Goal: Navigation & Orientation: Find specific page/section

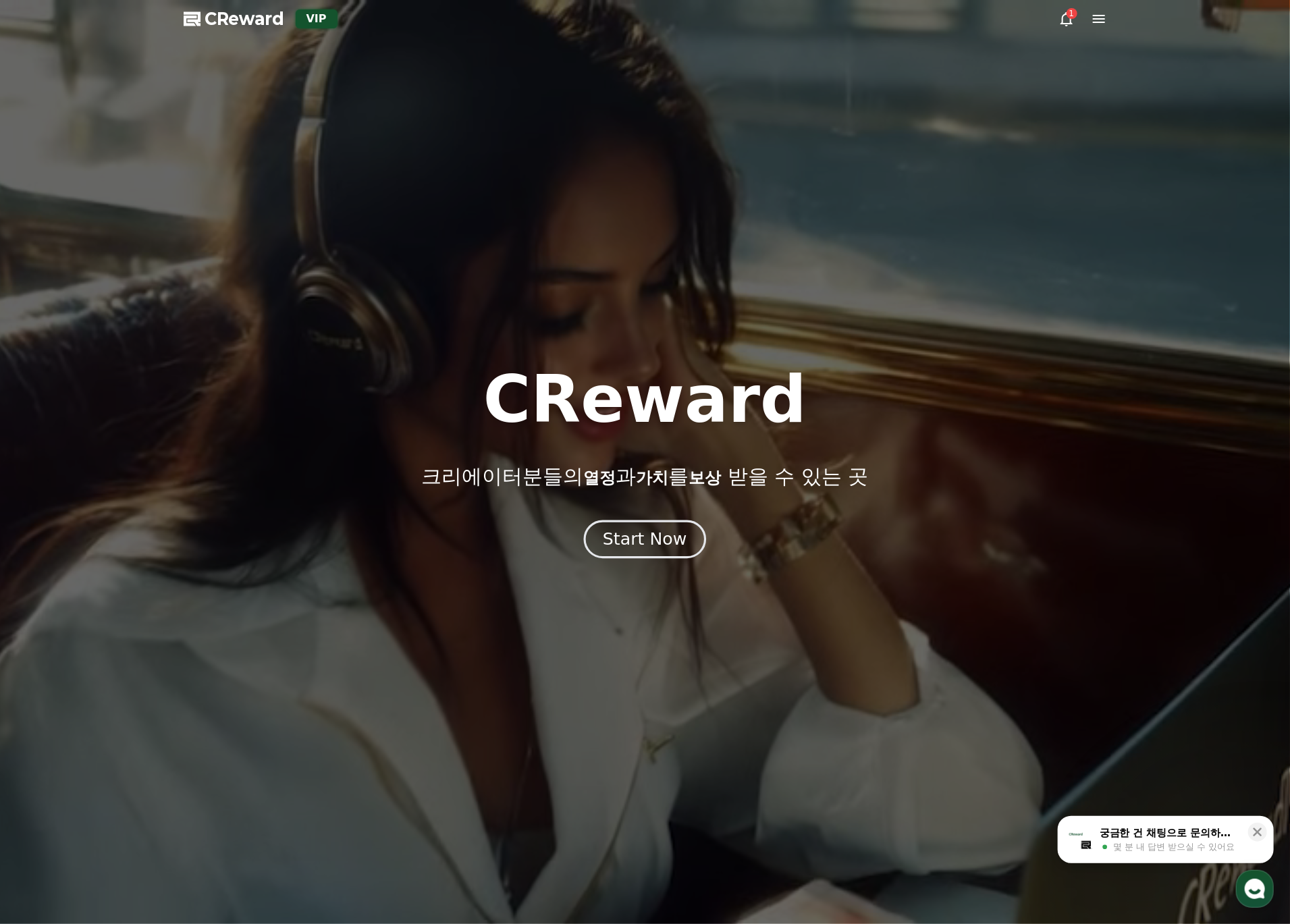
click at [684, 537] on button "Start Now" at bounding box center [645, 539] width 122 height 39
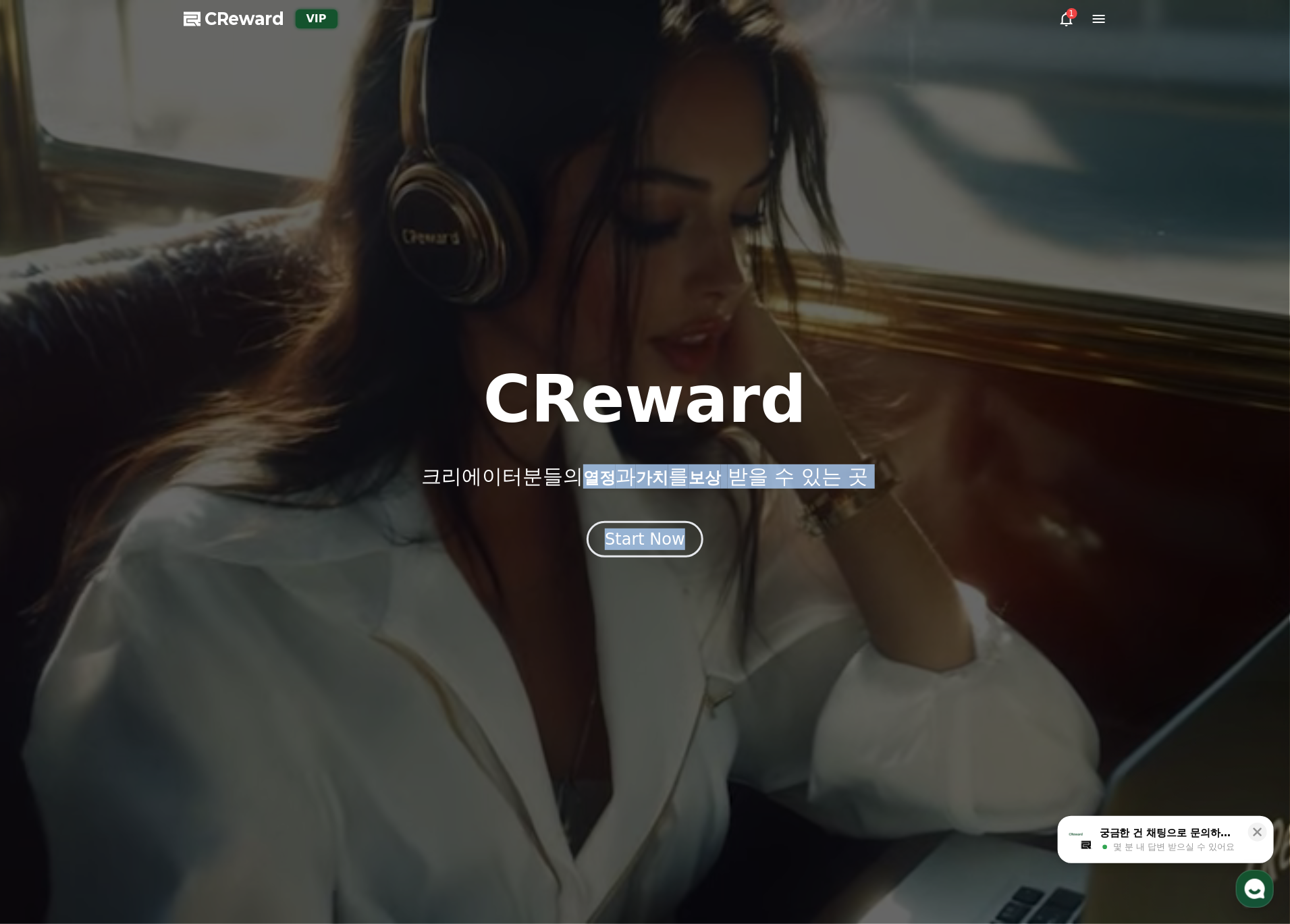
drag, startPoint x: 592, startPoint y: 481, endPoint x: 782, endPoint y: 492, distance: 190.3
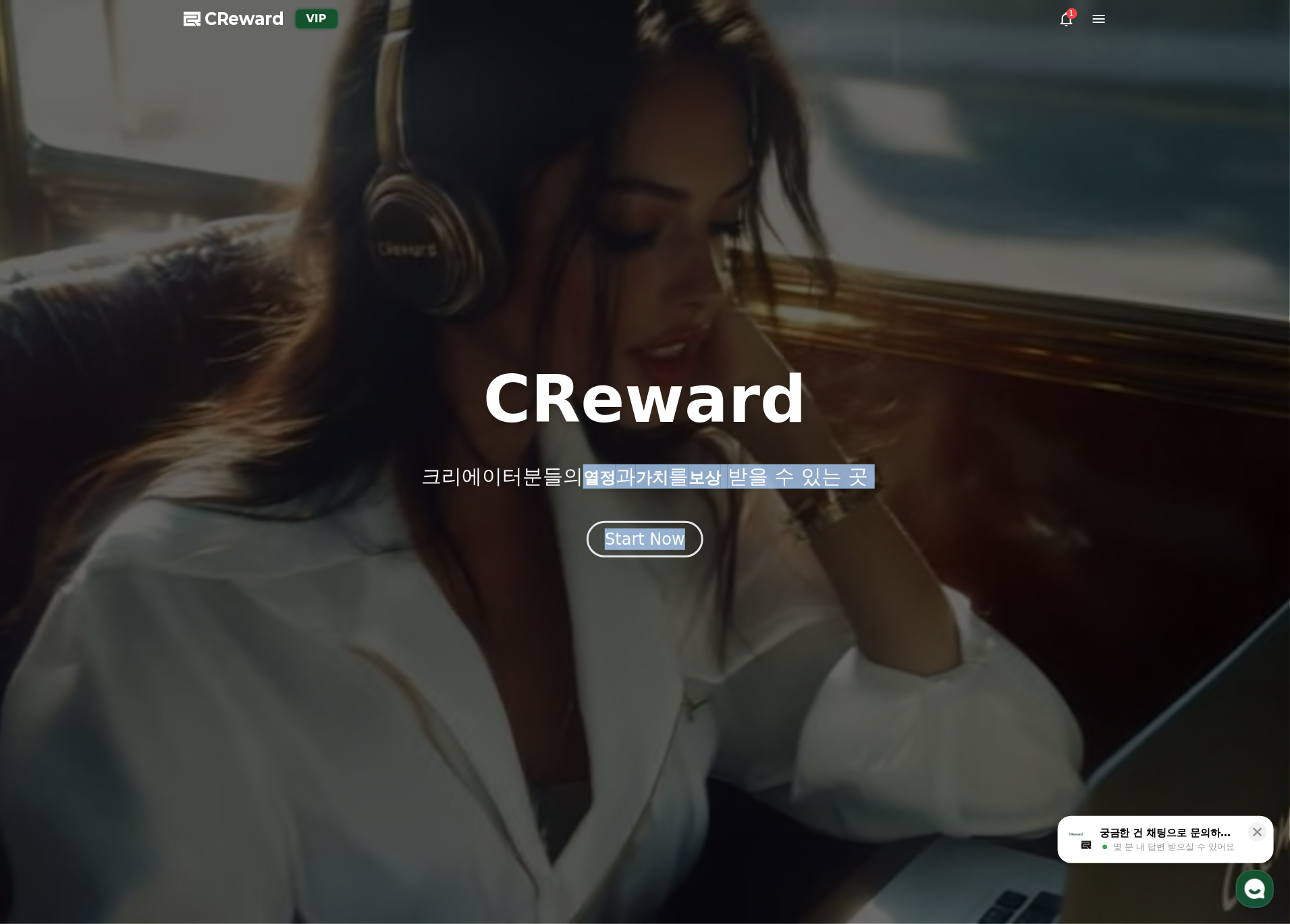
click at [782, 492] on div "CReward 크리에이터분들의 열정 과 가치 를 보상 받을 수 있는 곳 Start Now" at bounding box center [645, 462] width 1290 height 190
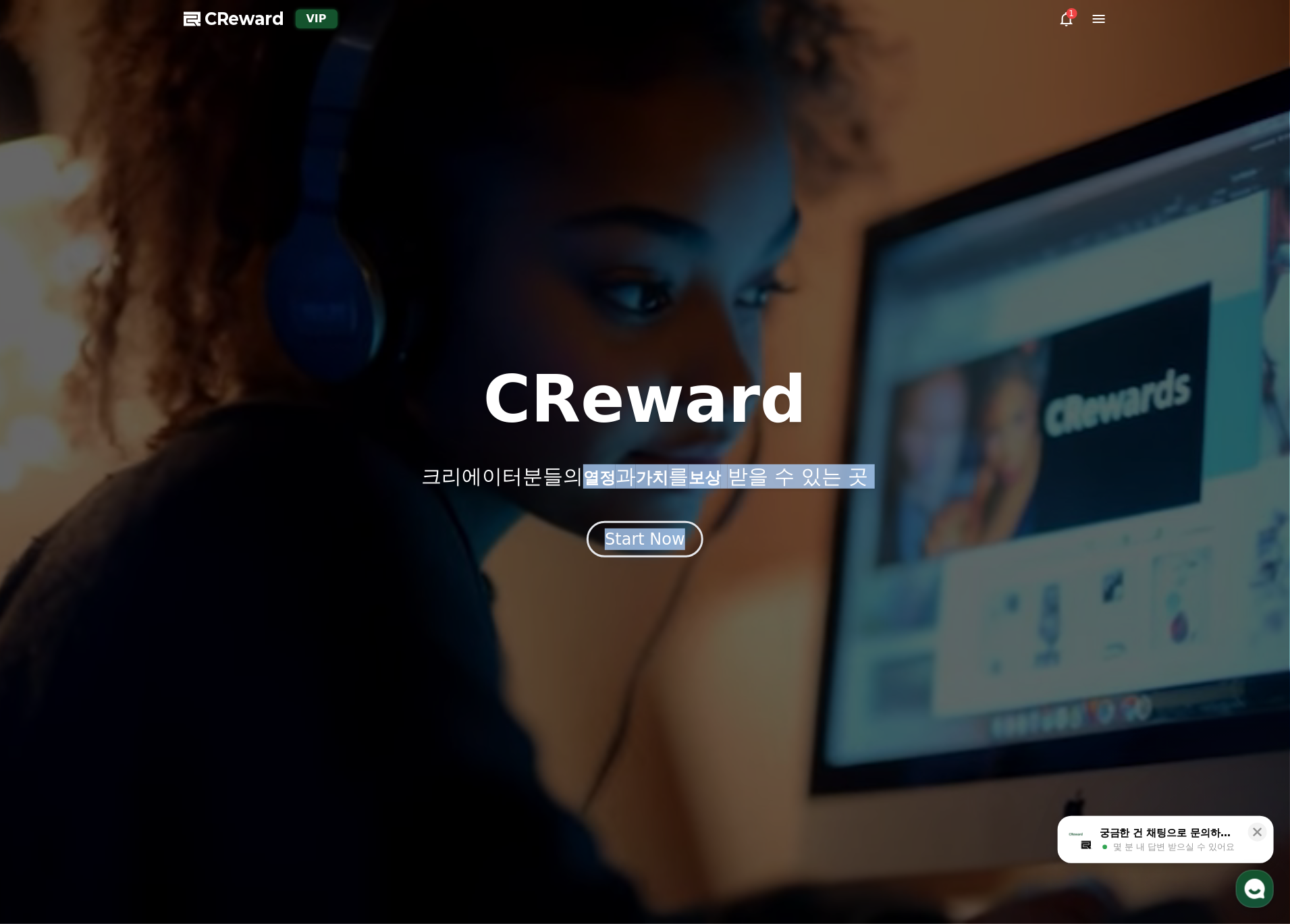
click at [740, 487] on p "크리에이터분들의 열정 과 가치 를 보상 받을 수 있는 곳" at bounding box center [645, 477] width 447 height 25
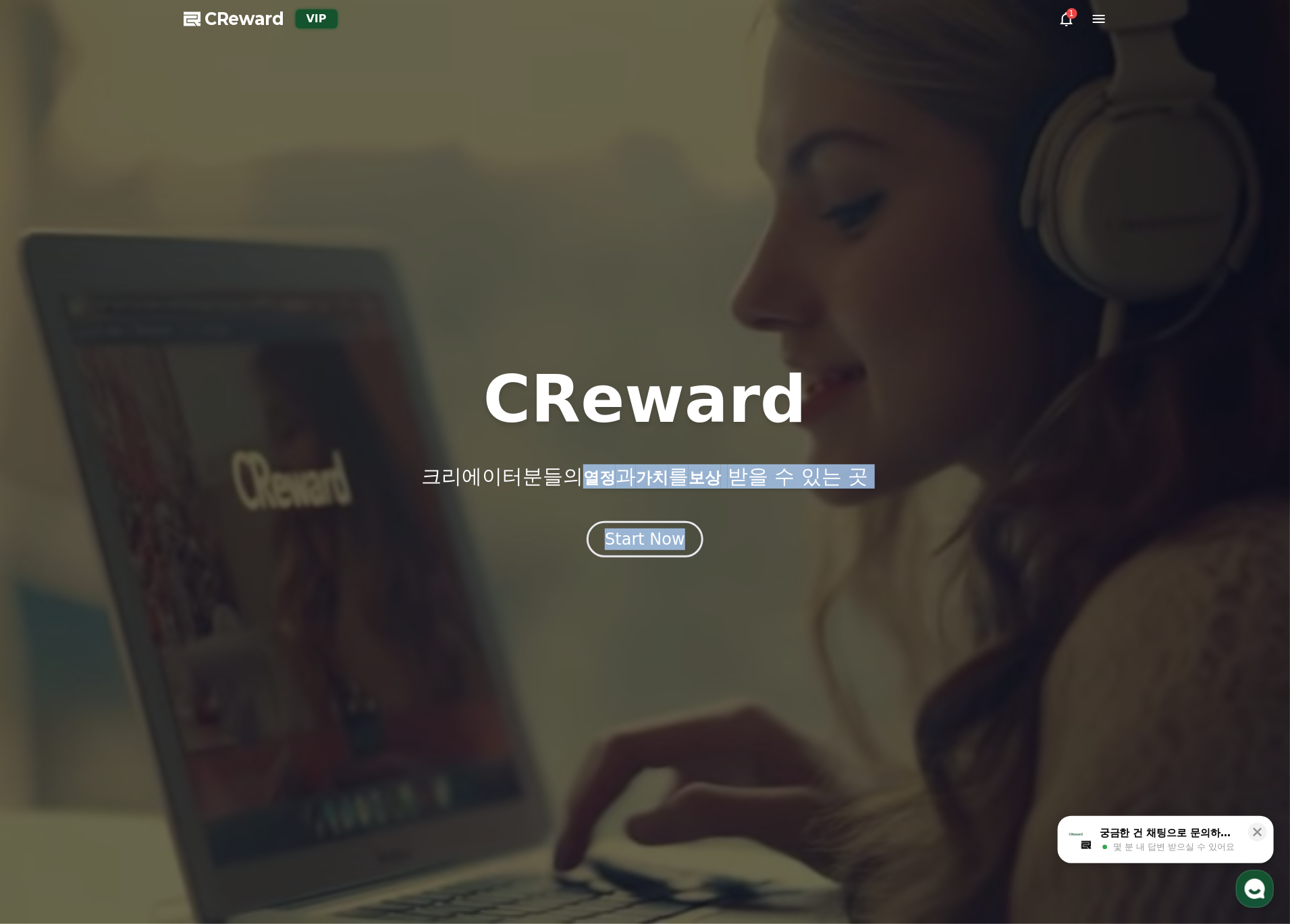
click at [721, 485] on span "보상" at bounding box center [705, 478] width 32 height 19
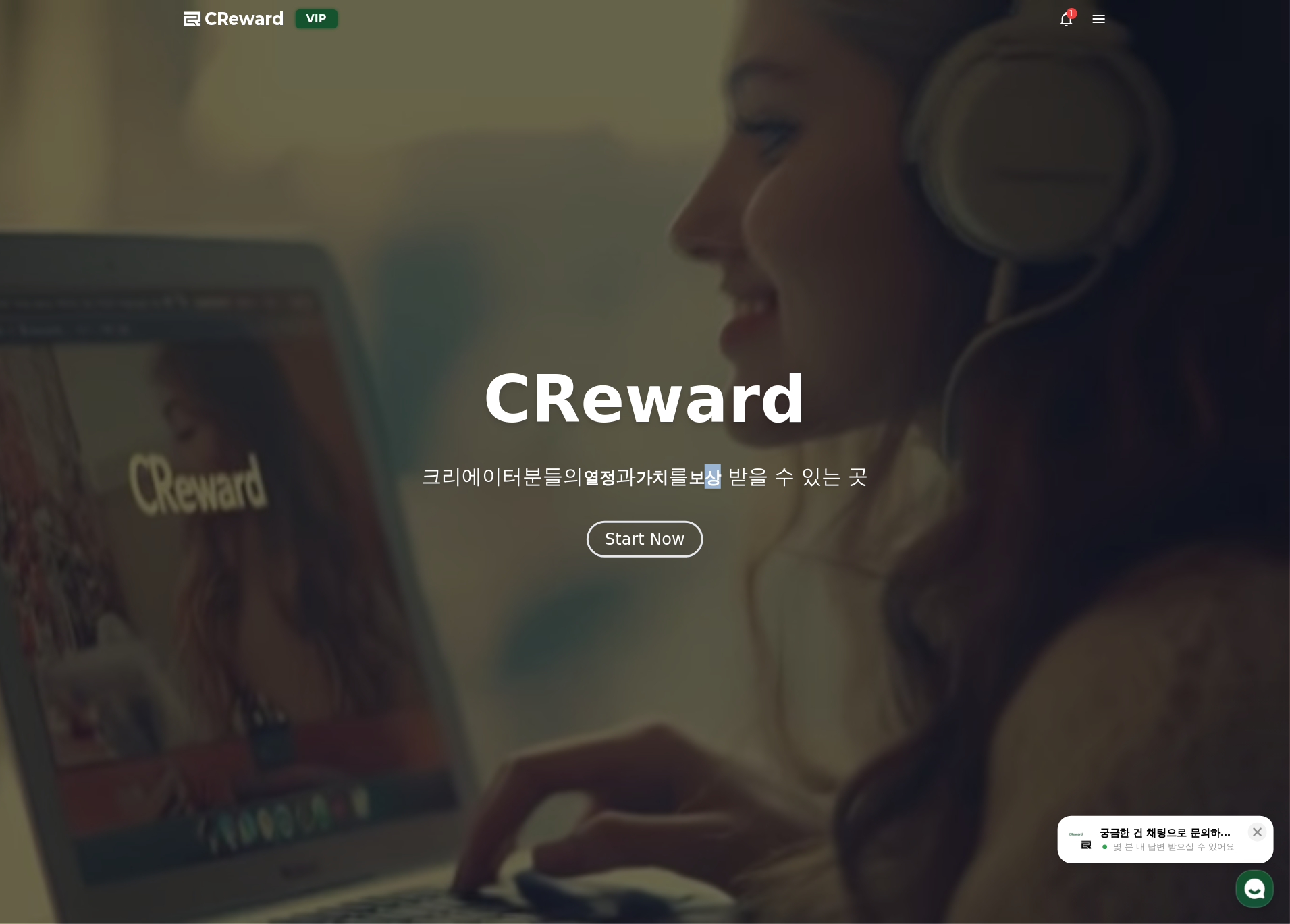
drag, startPoint x: 729, startPoint y: 481, endPoint x: 706, endPoint y: 480, distance: 23.0
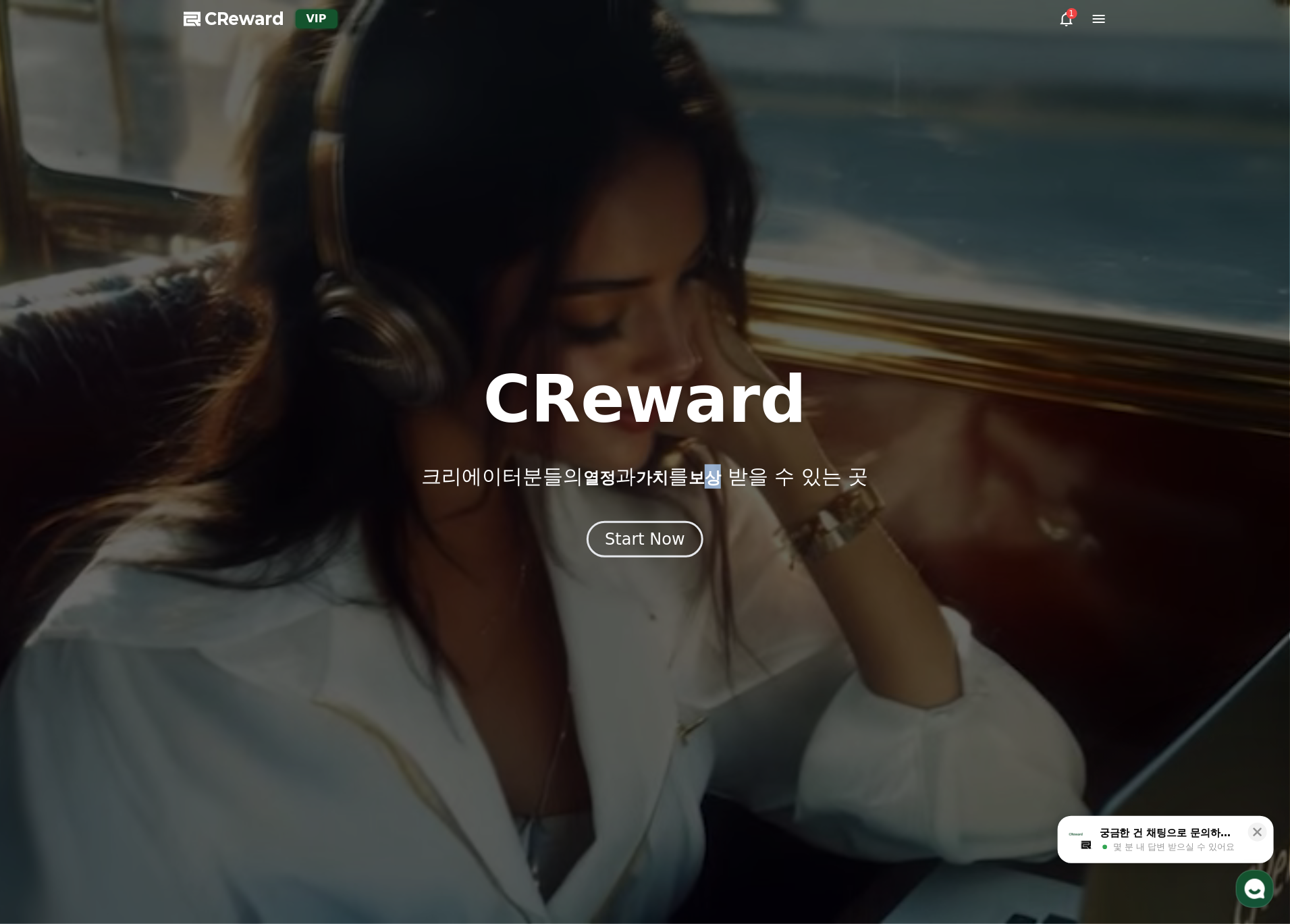
click at [706, 480] on span "보상" at bounding box center [705, 478] width 32 height 19
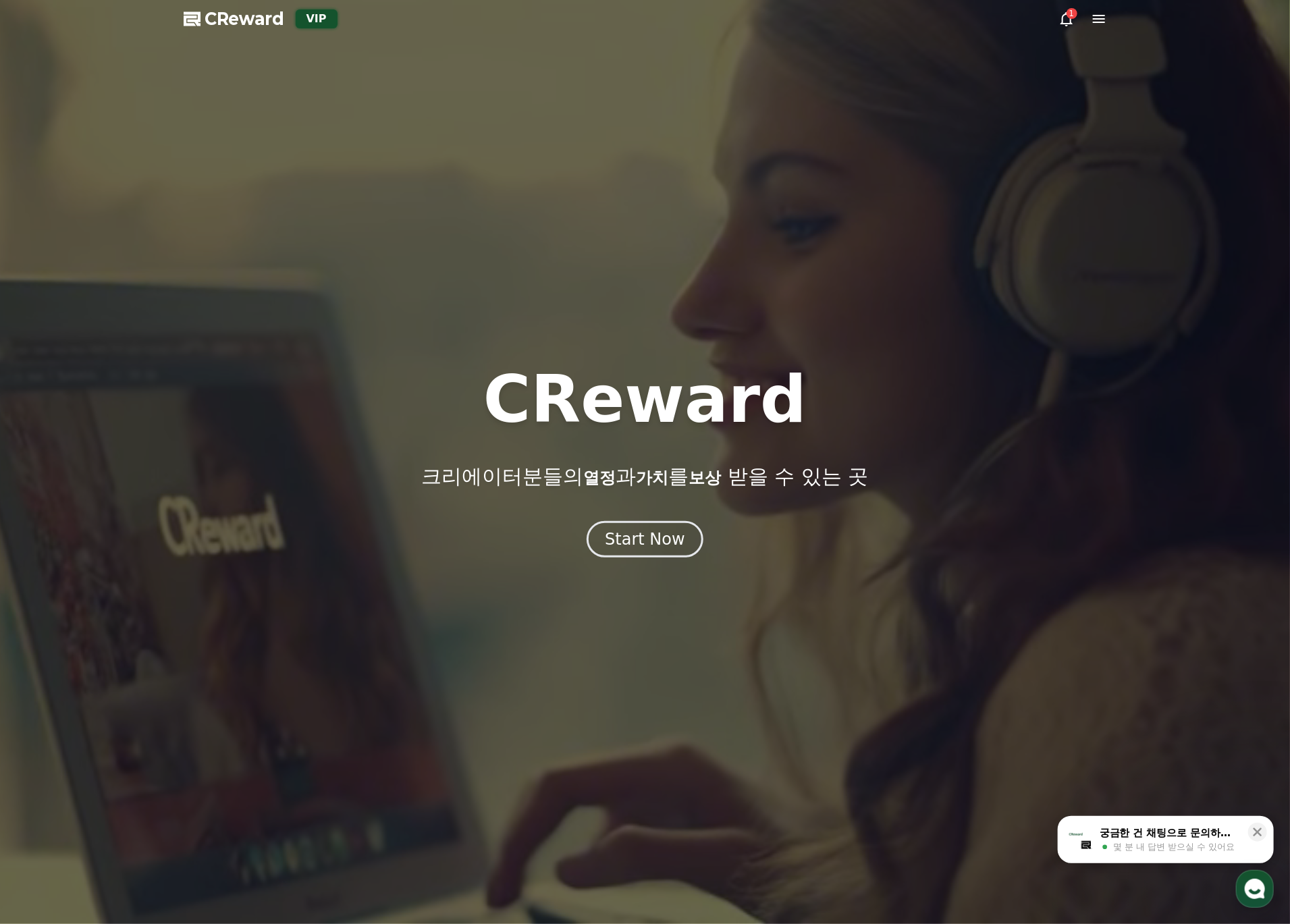
click at [739, 513] on div "CReward 크리에이터분들의 열정 과 가치 를 보상 받을 수 있는 곳 Start Now" at bounding box center [645, 462] width 1290 height 190
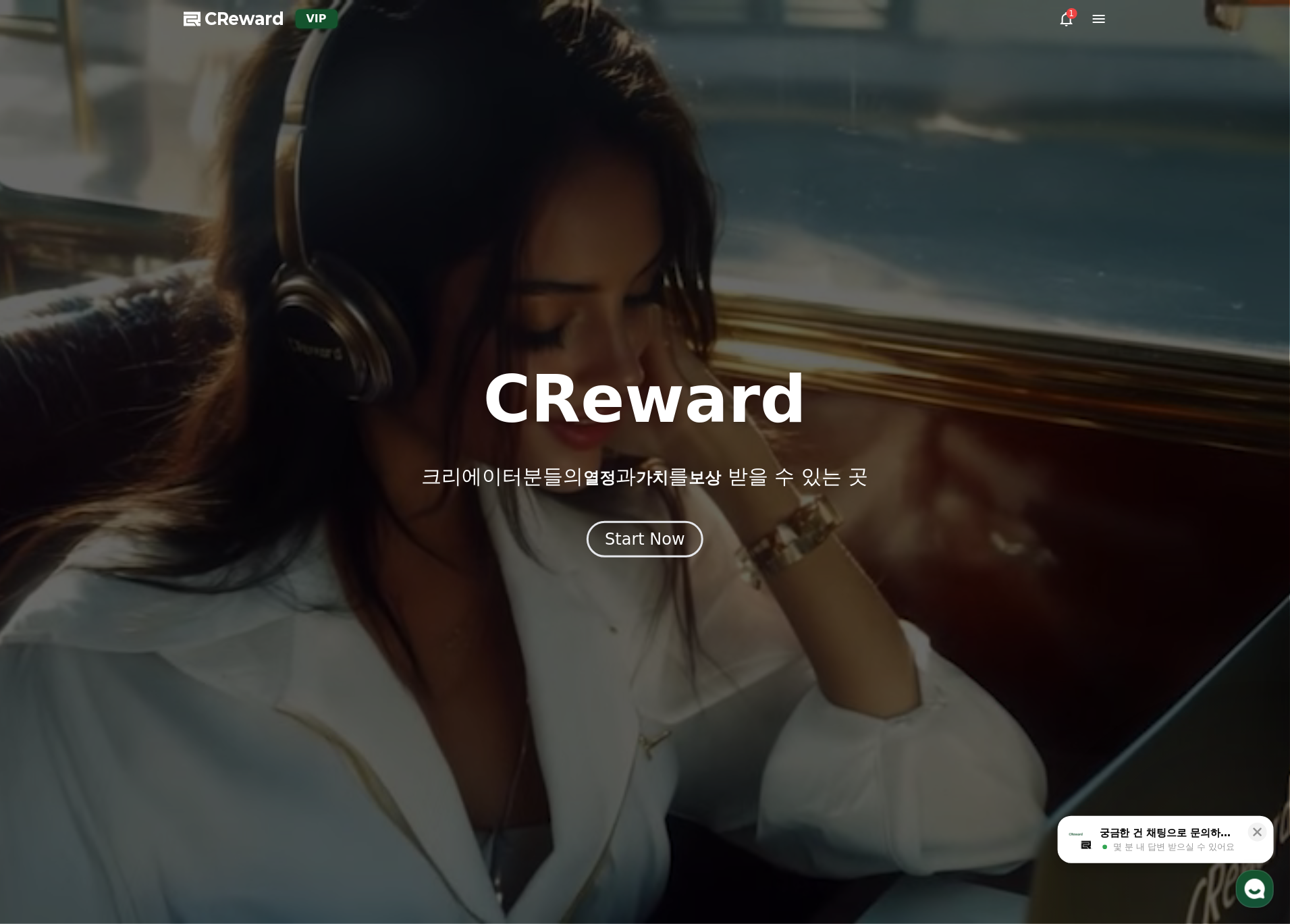
click at [1066, 16] on icon at bounding box center [1067, 19] width 16 height 16
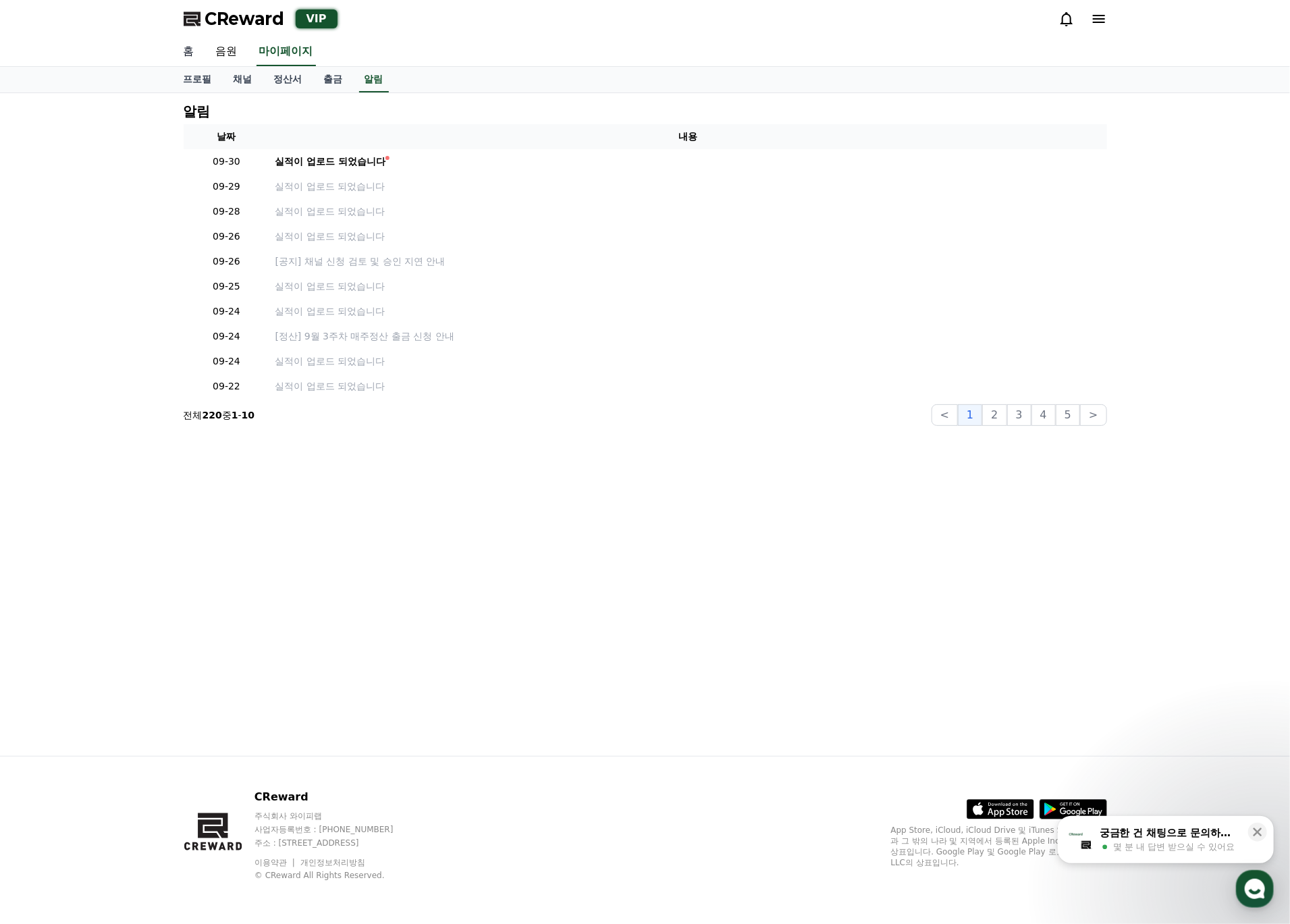
click at [191, 53] on link "홈" at bounding box center [188, 52] width 32 height 29
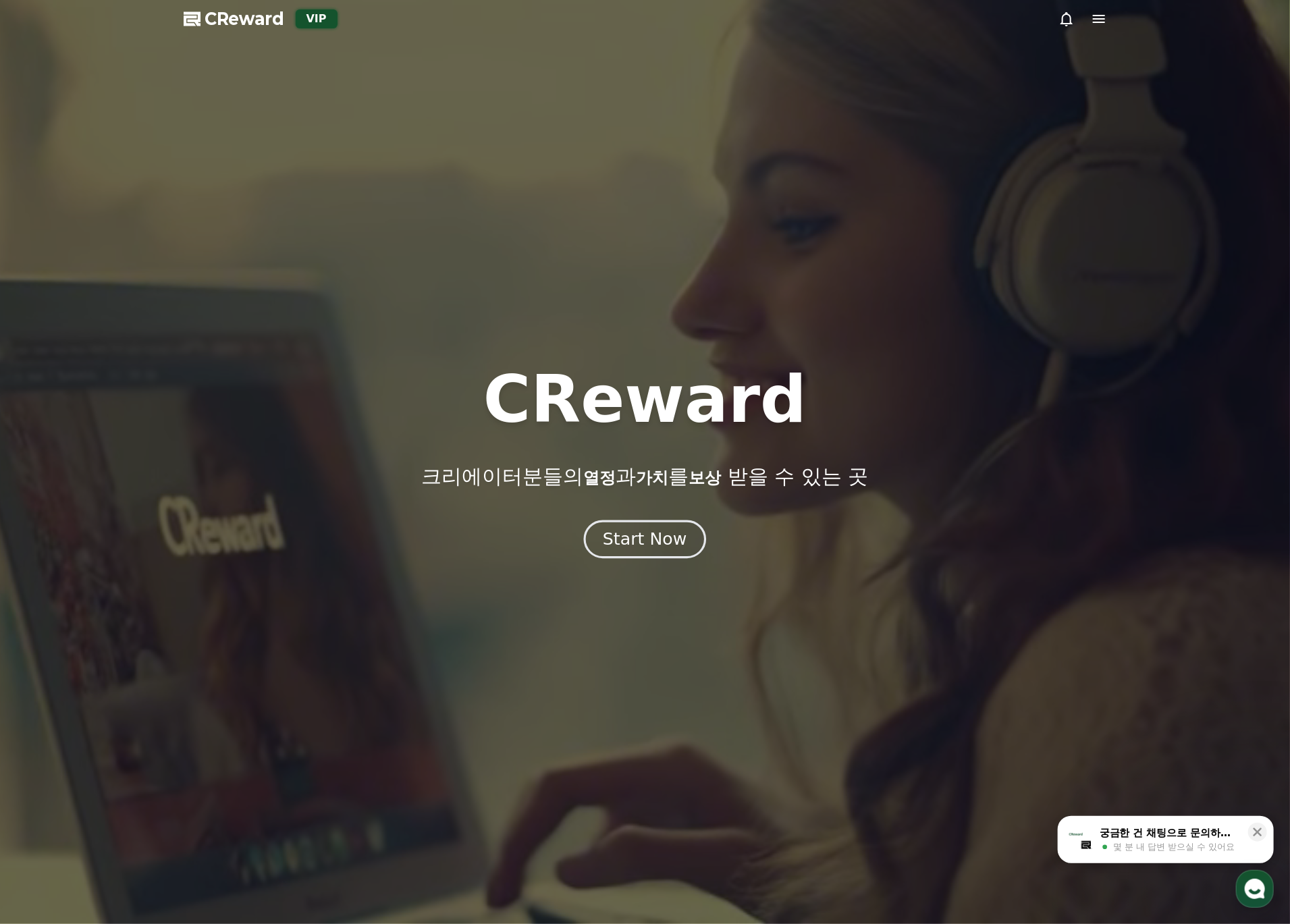
click at [664, 534] on div "Start Now" at bounding box center [645, 539] width 84 height 23
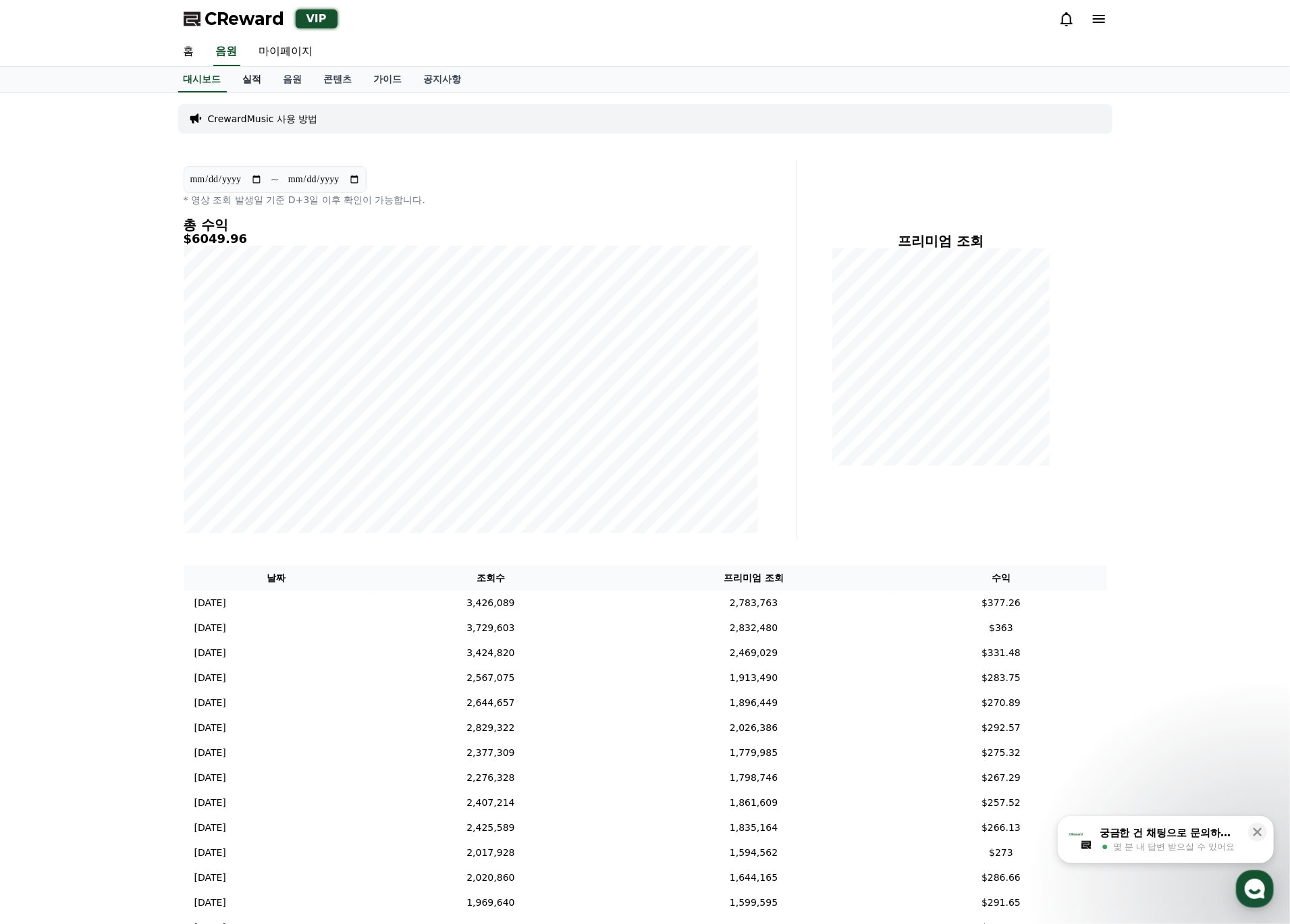
click at [257, 73] on link "실적" at bounding box center [252, 79] width 40 height 25
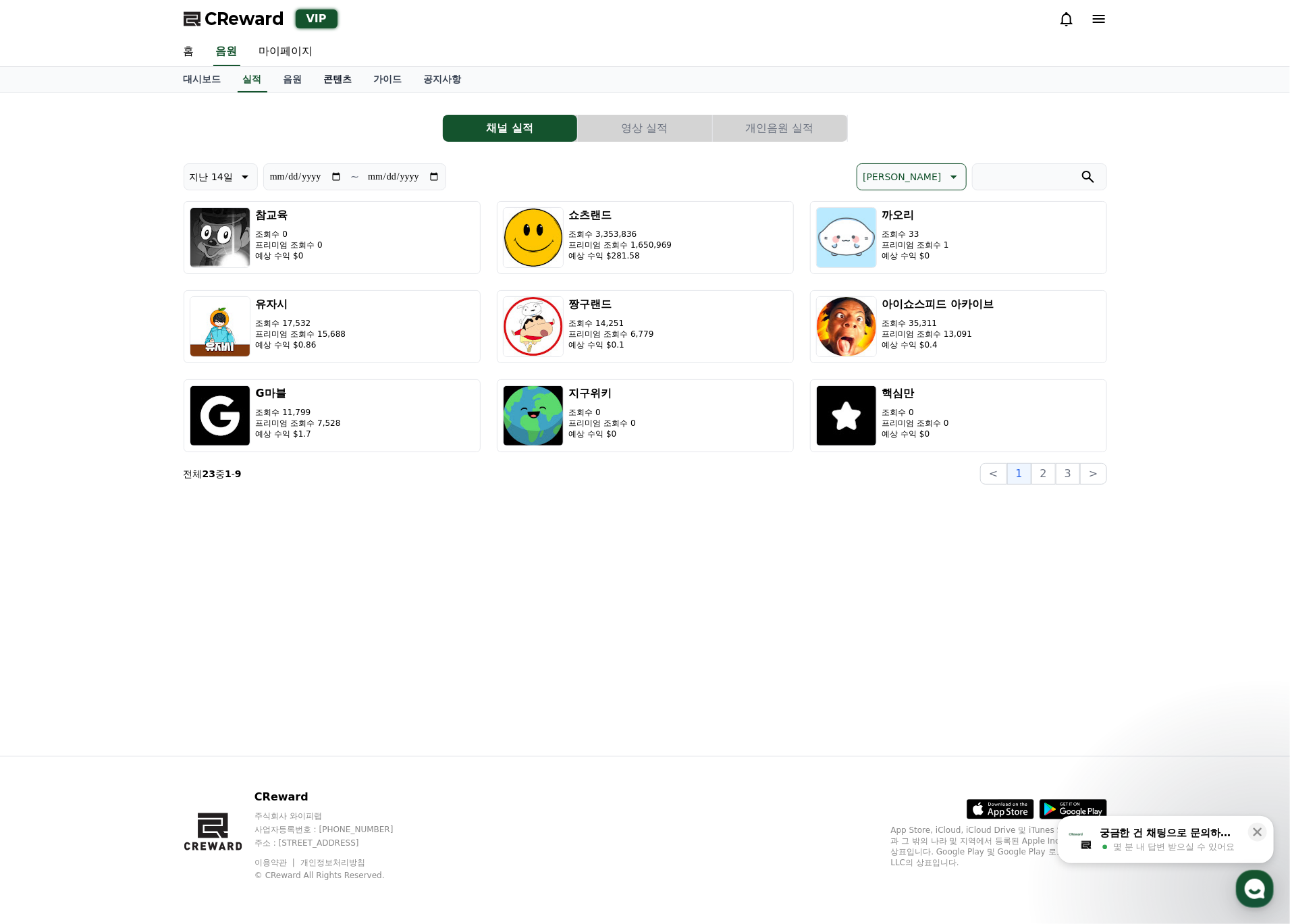
click at [340, 81] on link "콘텐츠" at bounding box center [338, 79] width 50 height 25
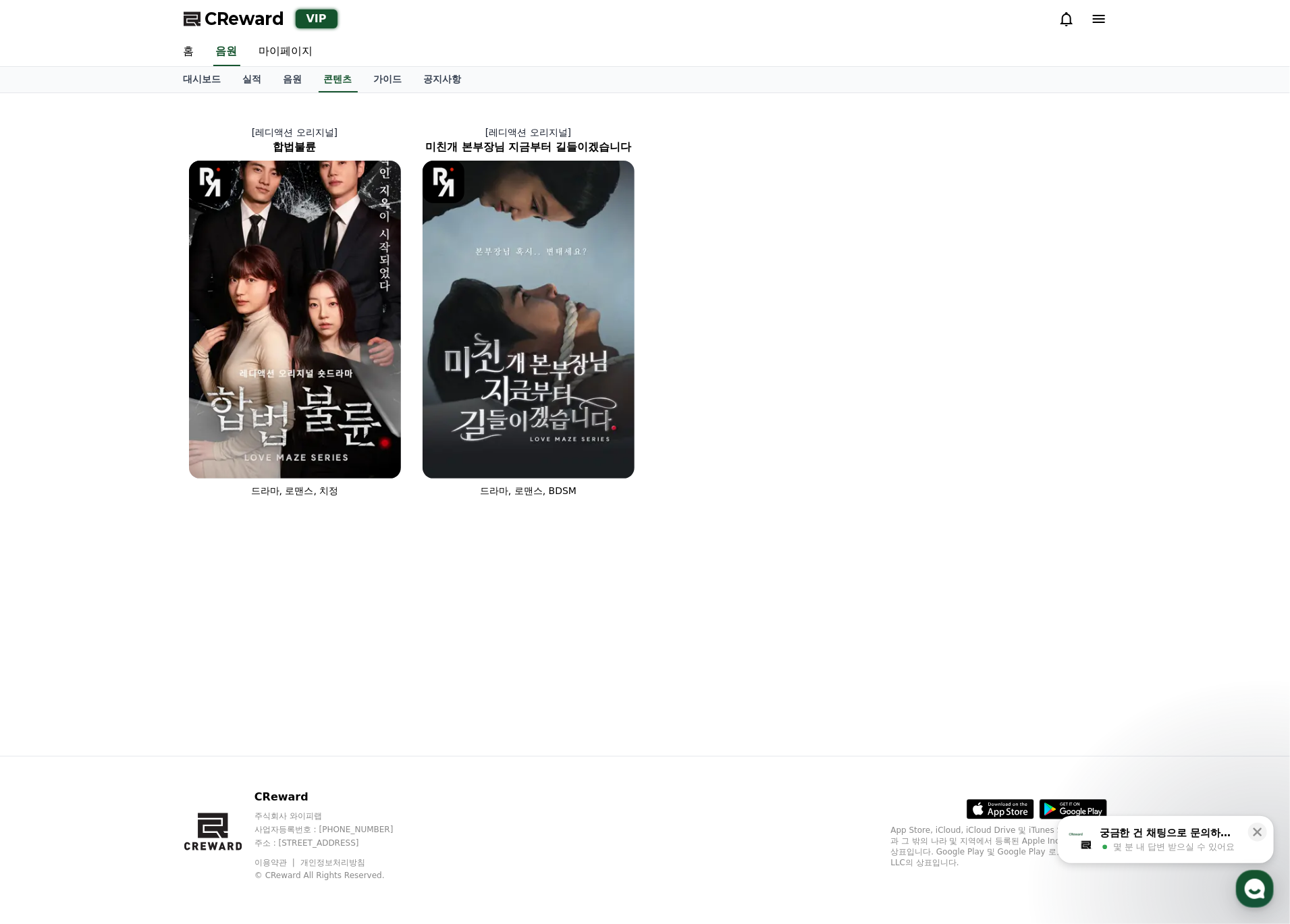
click at [244, 16] on span "CReward" at bounding box center [245, 18] width 80 height 21
